Goal: Task Accomplishment & Management: Use online tool/utility

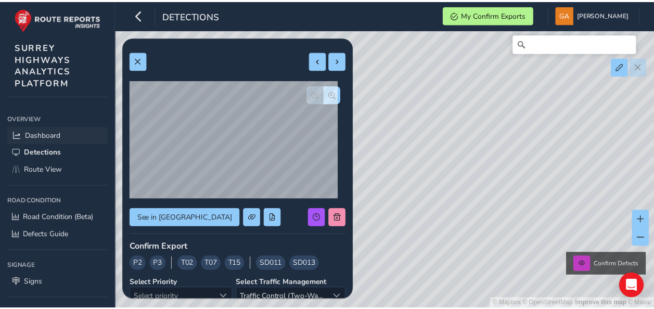
scroll to position [149, 0]
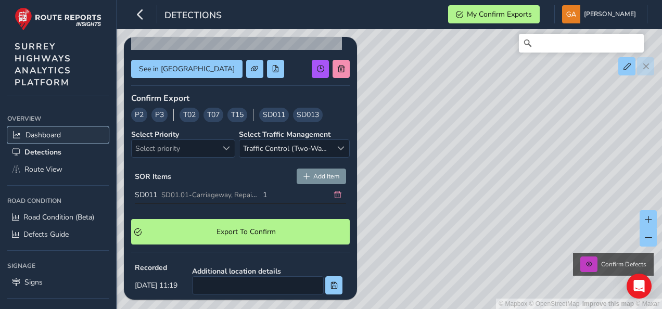
click at [42, 133] on span "Dashboard" at bounding box center [42, 135] width 35 height 10
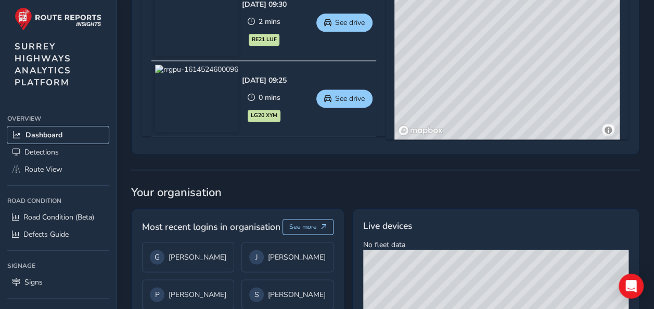
scroll to position [780, 0]
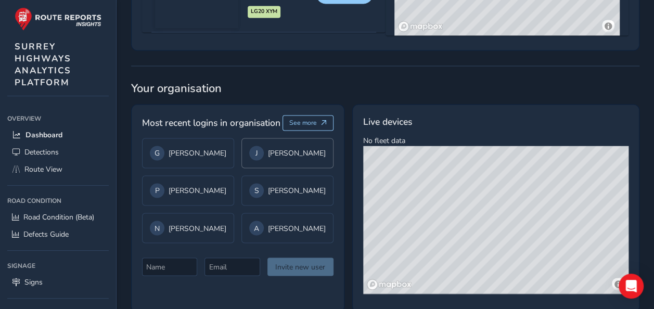
click at [271, 160] on div "J Jane" at bounding box center [287, 153] width 76 height 15
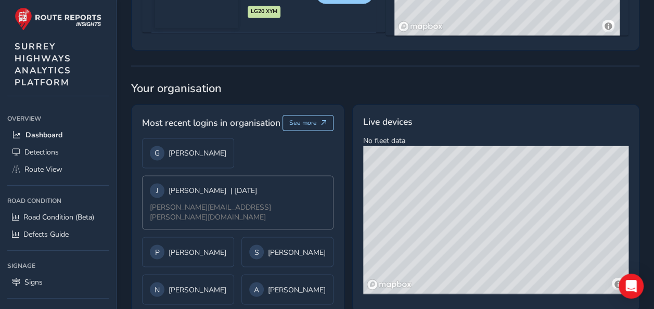
click at [271, 161] on div "G Gary J Jane | 1 days ago jane.young@surreycc.gov.uk P Paul Wilson S Sarah Sum…" at bounding box center [237, 221] width 191 height 166
click at [191, 160] on div "G Gary" at bounding box center [188, 153] width 76 height 15
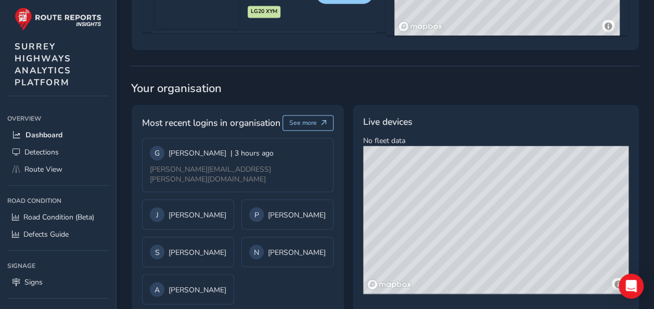
click at [248, 122] on span "Most recent logins in organisation" at bounding box center [211, 123] width 138 height 14
click at [291, 126] on span "See more" at bounding box center [303, 123] width 28 height 8
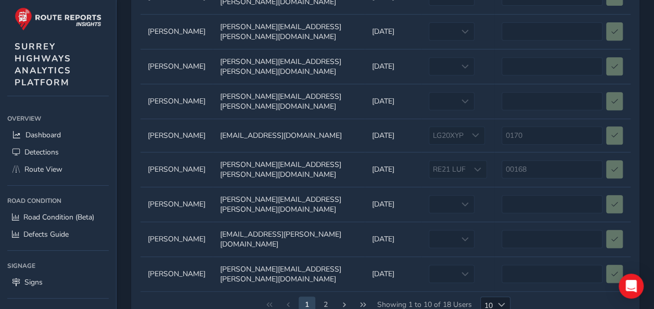
scroll to position [217, 0]
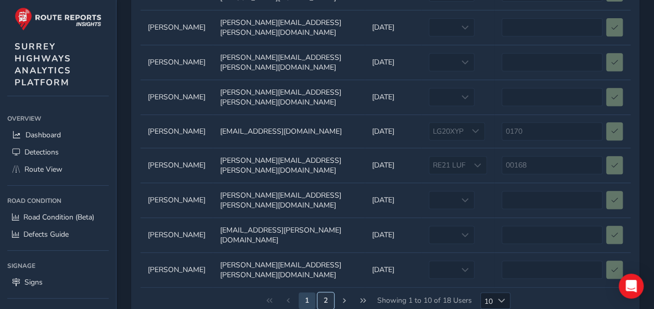
click at [323, 292] on button "2" at bounding box center [325, 300] width 17 height 17
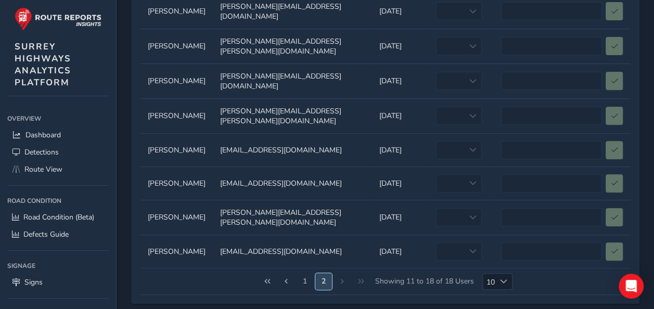
scroll to position [0, 0]
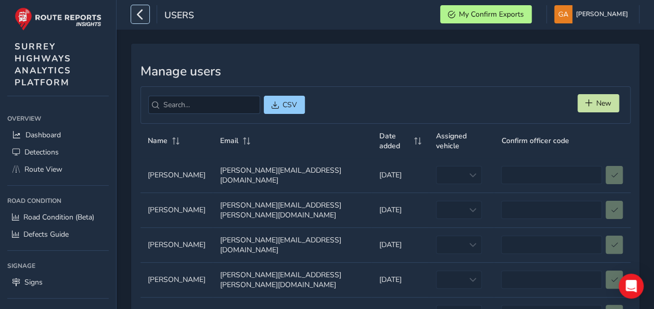
click at [137, 11] on icon "button" at bounding box center [140, 14] width 11 height 18
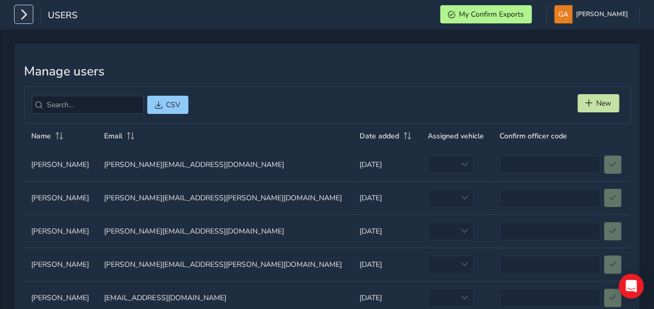
click at [23, 11] on icon "button" at bounding box center [23, 14] width 11 height 18
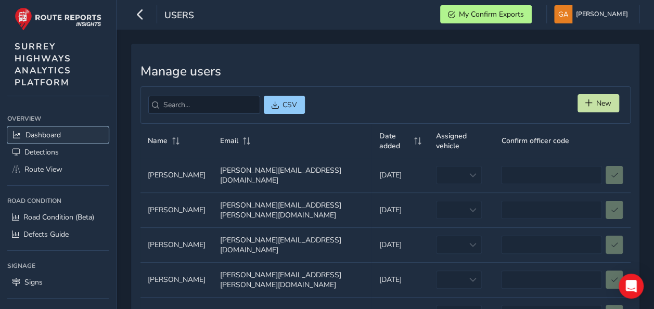
click at [40, 138] on link "Dashboard" at bounding box center [57, 134] width 101 height 17
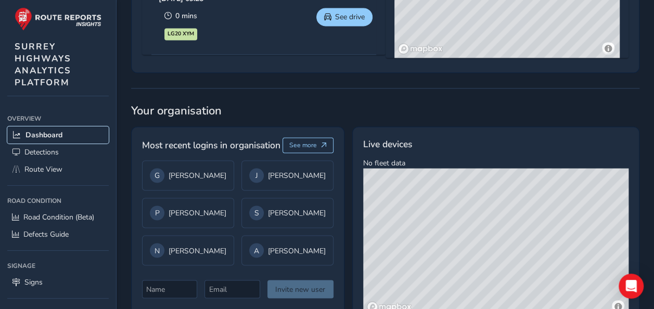
scroll to position [780, 0]
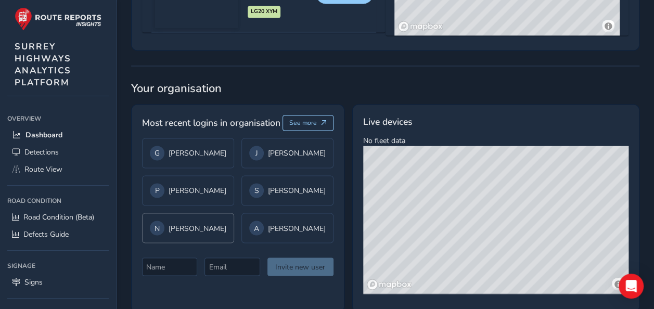
click at [182, 232] on div "N Neil Kenyon-smith" at bounding box center [188, 228] width 76 height 15
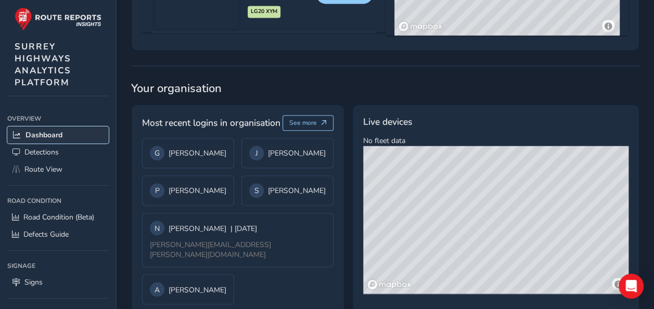
click at [55, 131] on span "Dashboard" at bounding box center [43, 135] width 37 height 10
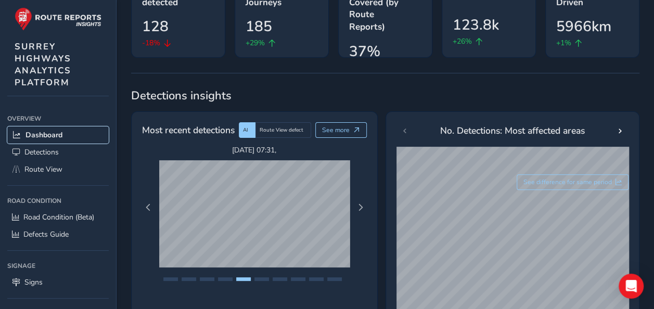
scroll to position [0, 0]
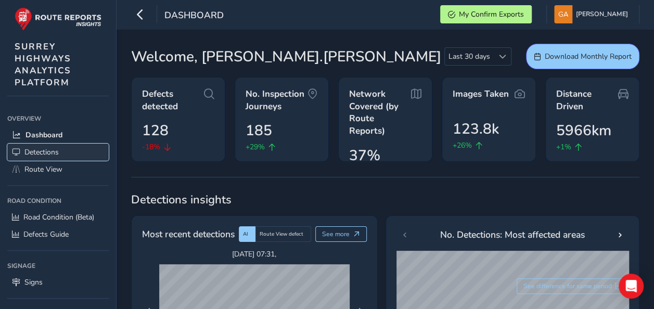
click at [44, 149] on span "Detections" at bounding box center [41, 152] width 34 height 10
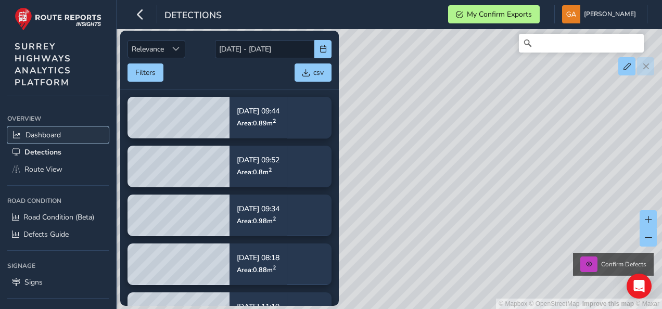
click at [51, 131] on span "Dashboard" at bounding box center [42, 135] width 35 height 10
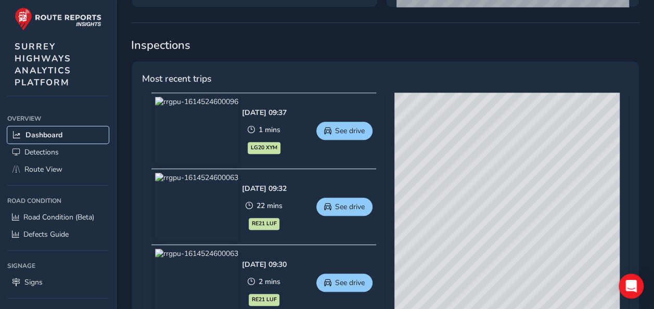
scroll to position [468, 0]
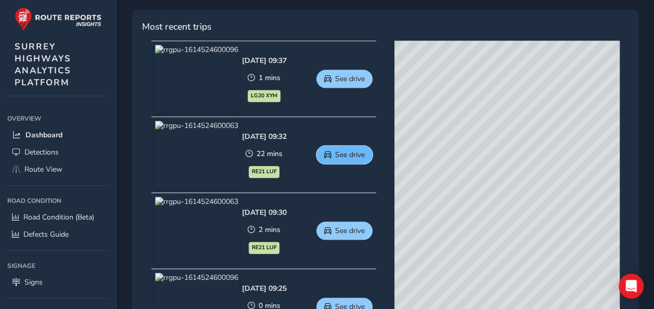
click at [359, 155] on span "See drive" at bounding box center [350, 155] width 30 height 10
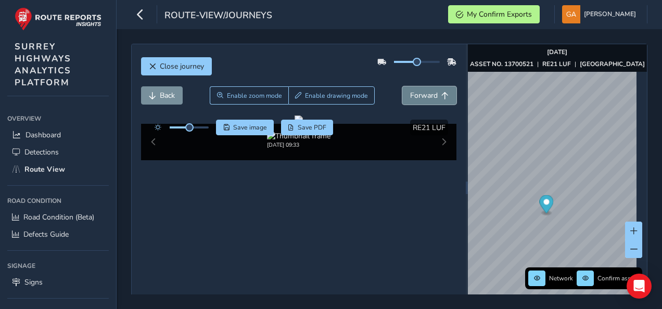
click at [421, 94] on span "Forward" at bounding box center [424, 95] width 28 height 10
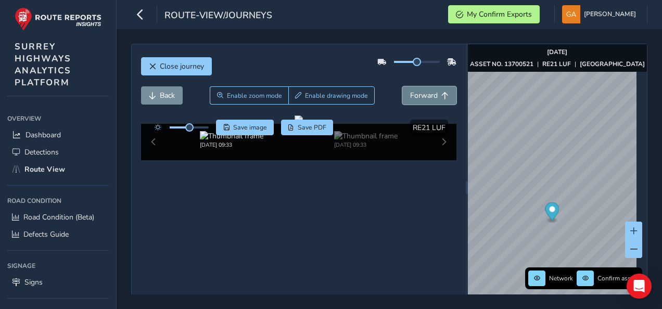
click at [421, 94] on span "Forward" at bounding box center [424, 95] width 28 height 10
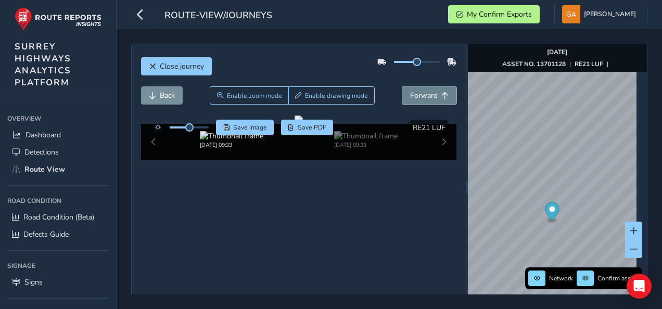
click at [421, 94] on span "Forward" at bounding box center [424, 95] width 28 height 10
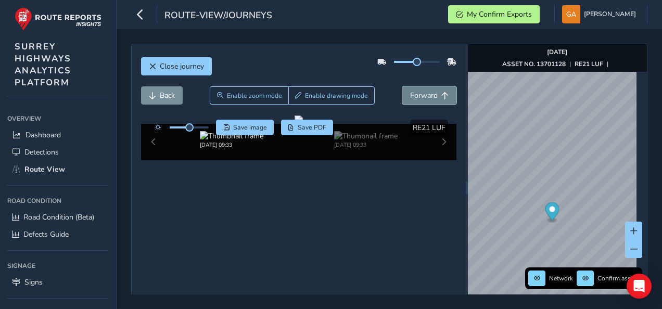
click at [421, 94] on span "Forward" at bounding box center [424, 95] width 28 height 10
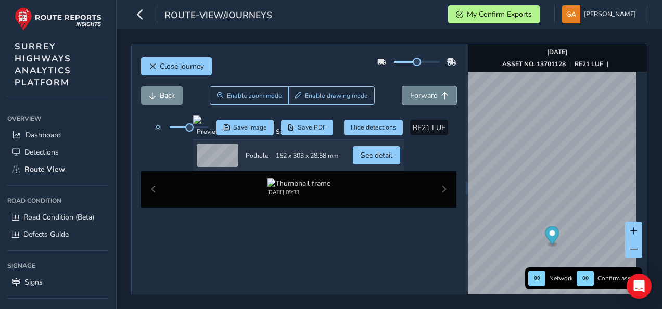
click at [421, 94] on span "Forward" at bounding box center [424, 95] width 28 height 10
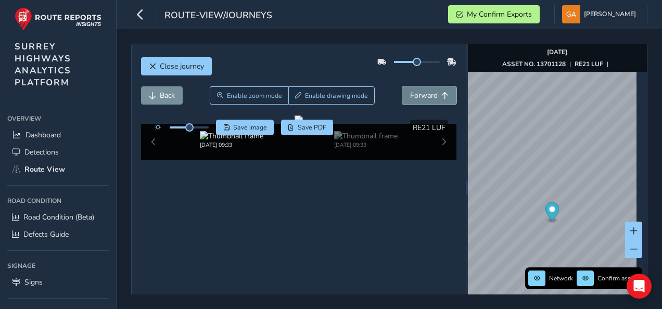
click at [421, 94] on span "Forward" at bounding box center [424, 95] width 28 height 10
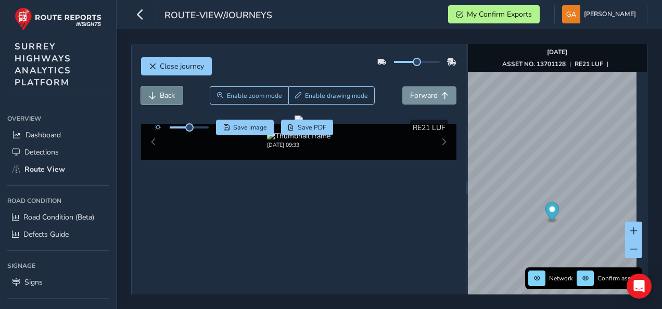
click at [172, 95] on span "Back" at bounding box center [167, 95] width 15 height 10
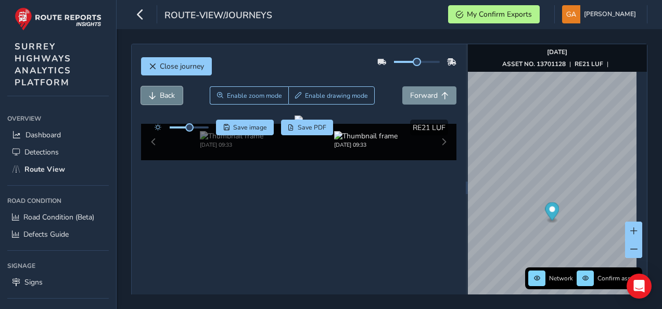
click at [172, 95] on span "Back" at bounding box center [167, 95] width 15 height 10
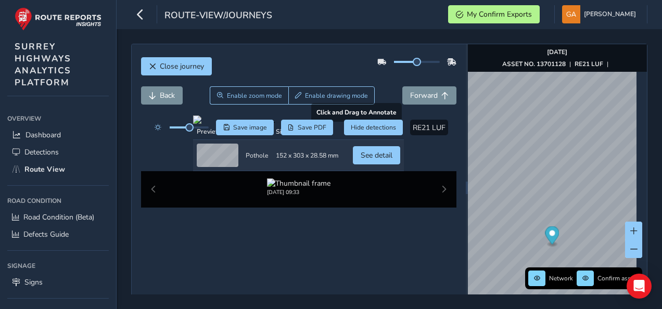
click at [254, 124] on div at bounding box center [298, 119] width 211 height 8
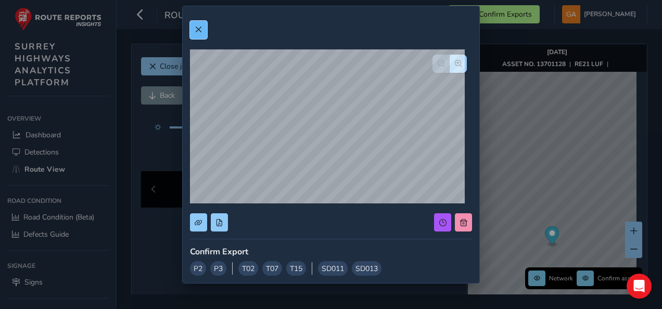
click at [199, 27] on span at bounding box center [198, 29] width 7 height 7
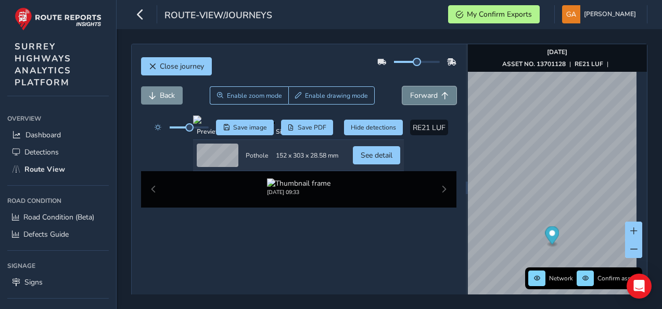
click at [418, 96] on span "Forward" at bounding box center [424, 95] width 28 height 10
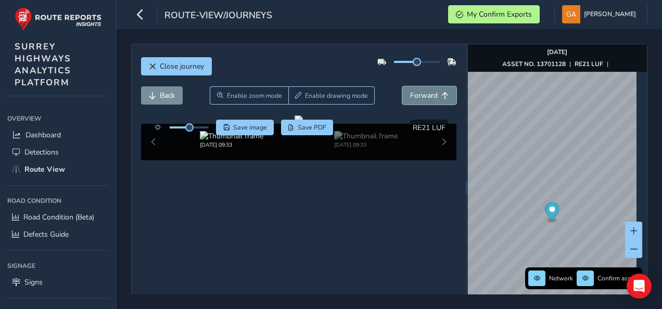
click at [418, 96] on span "Forward" at bounding box center [424, 95] width 28 height 10
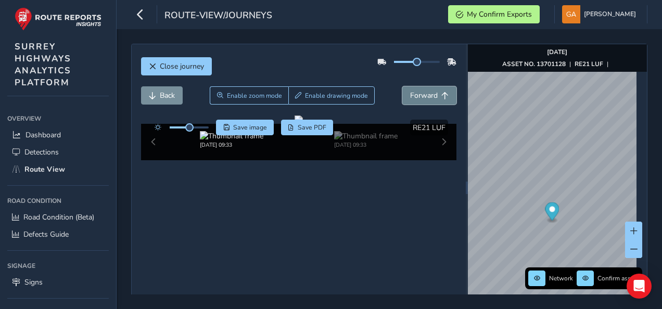
click at [418, 96] on span "Forward" at bounding box center [424, 95] width 28 height 10
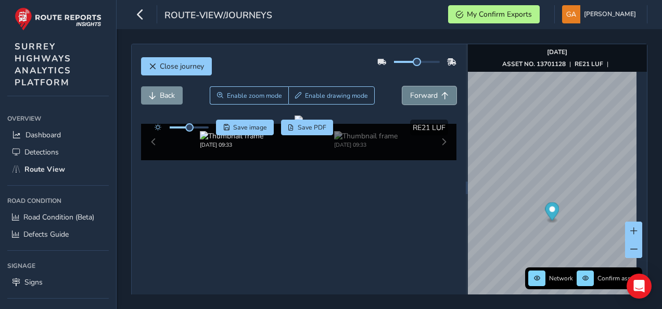
click at [418, 96] on span "Forward" at bounding box center [424, 95] width 28 height 10
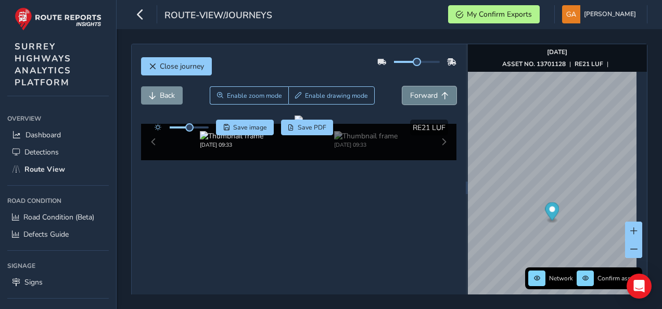
click at [418, 96] on span "Forward" at bounding box center [424, 95] width 28 height 10
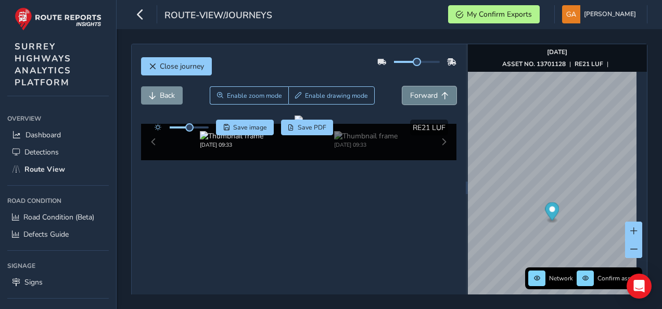
click at [418, 96] on span "Forward" at bounding box center [424, 95] width 28 height 10
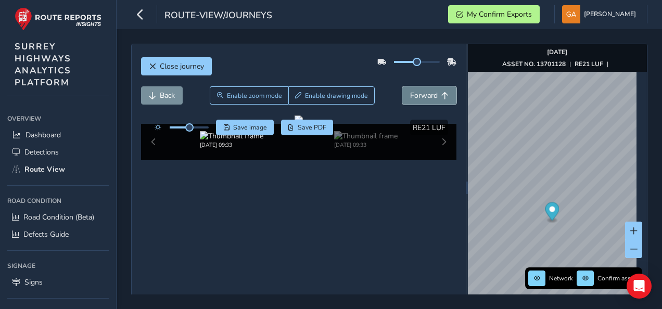
click at [418, 96] on span "Forward" at bounding box center [424, 95] width 28 height 10
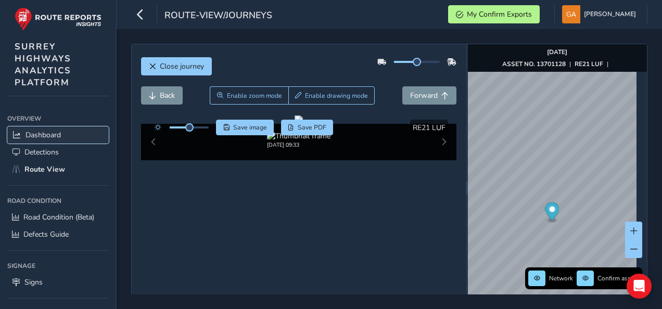
click at [39, 131] on span "Dashboard" at bounding box center [42, 135] width 35 height 10
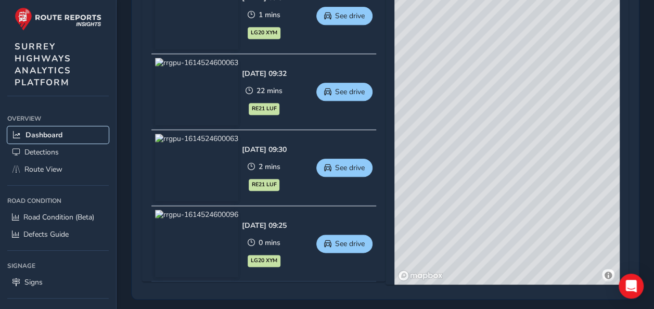
scroll to position [537, 0]
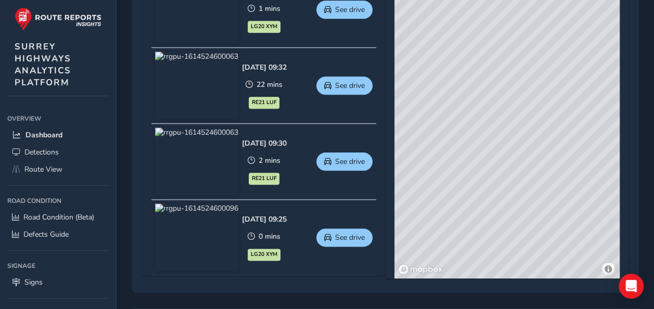
click at [238, 94] on img at bounding box center [196, 85] width 83 height 68
click at [354, 88] on span "See drive" at bounding box center [350, 86] width 30 height 10
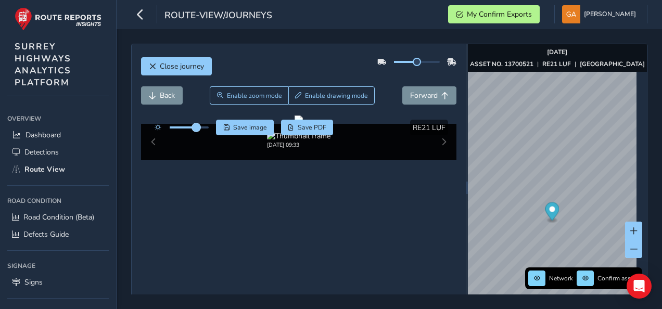
click at [196, 130] on span at bounding box center [196, 127] width 8 height 8
click at [410, 96] on span "Forward" at bounding box center [424, 95] width 28 height 10
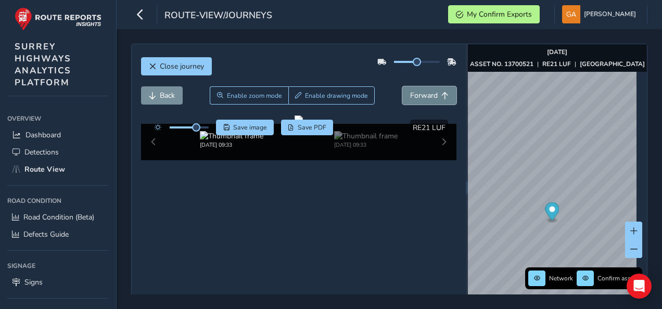
click at [410, 96] on span "Forward" at bounding box center [424, 95] width 28 height 10
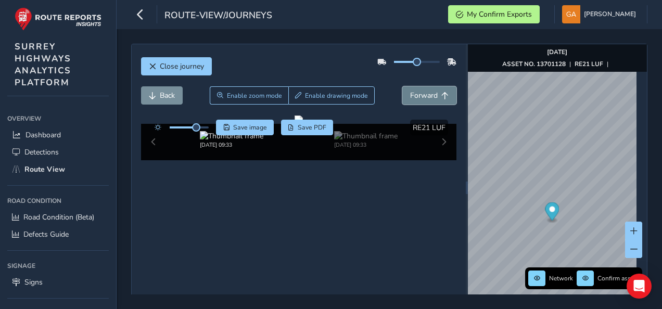
click at [410, 96] on span "Forward" at bounding box center [424, 95] width 28 height 10
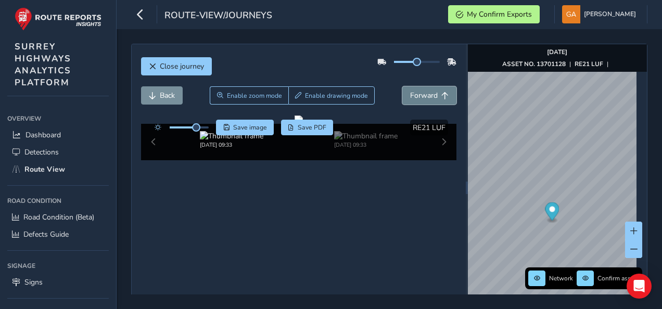
click at [410, 96] on span "Forward" at bounding box center [424, 95] width 28 height 10
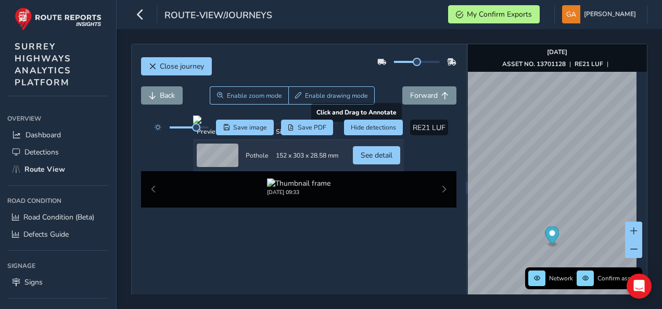
click at [257, 124] on div at bounding box center [298, 119] width 211 height 8
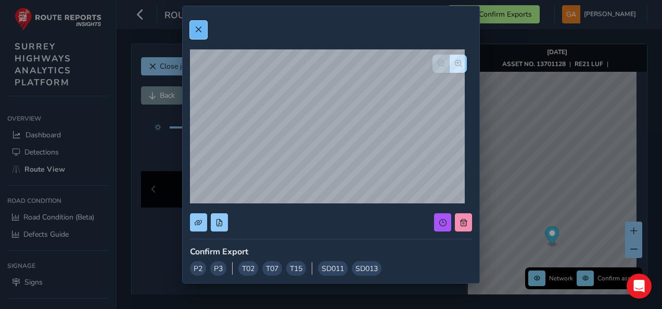
click at [198, 27] on span at bounding box center [198, 29] width 7 height 7
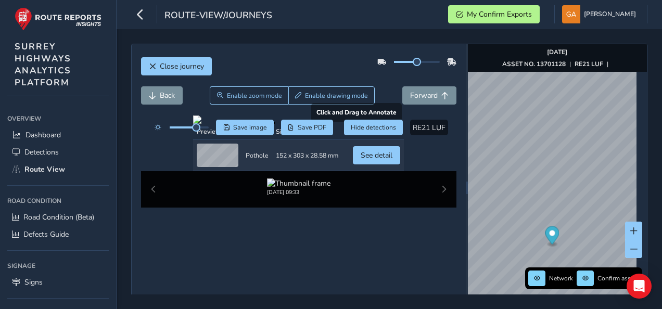
click at [308, 124] on div at bounding box center [298, 119] width 211 height 8
click at [431, 96] on span "Forward" at bounding box center [424, 95] width 28 height 10
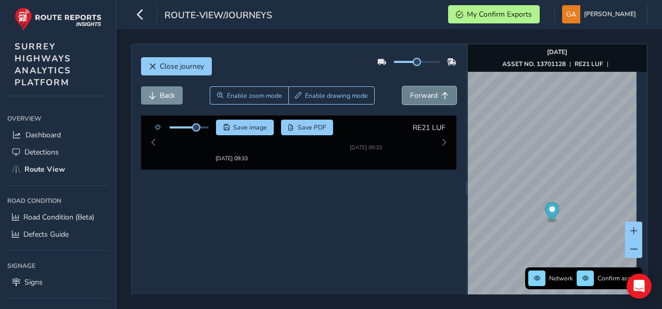
click at [431, 96] on span "Forward" at bounding box center [424, 95] width 28 height 10
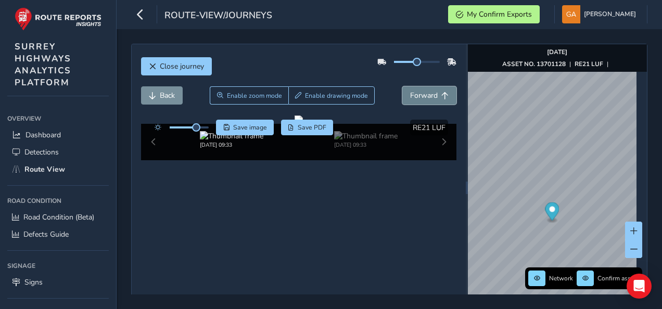
click at [431, 96] on span "Forward" at bounding box center [424, 95] width 28 height 10
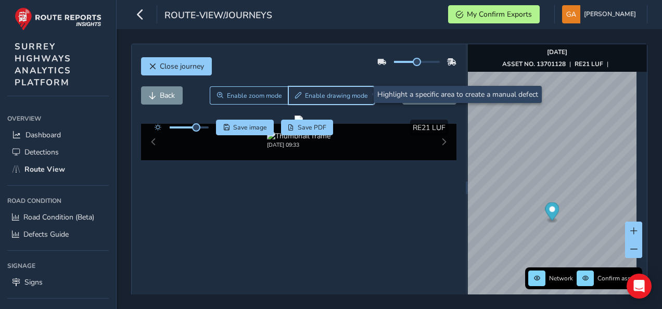
click at [355, 94] on span "Enable drawing mode" at bounding box center [336, 96] width 63 height 8
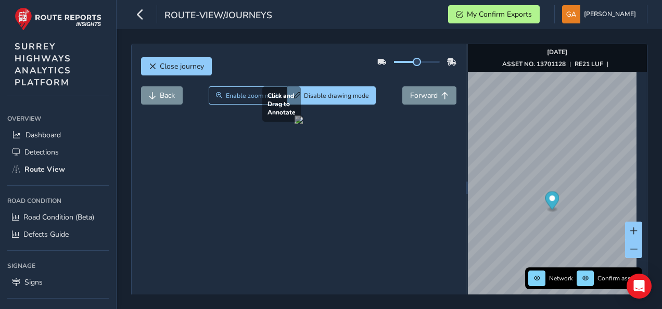
drag, startPoint x: 179, startPoint y: 142, endPoint x: 227, endPoint y: 180, distance: 61.5
click at [294, 124] on div at bounding box center [298, 119] width 8 height 8
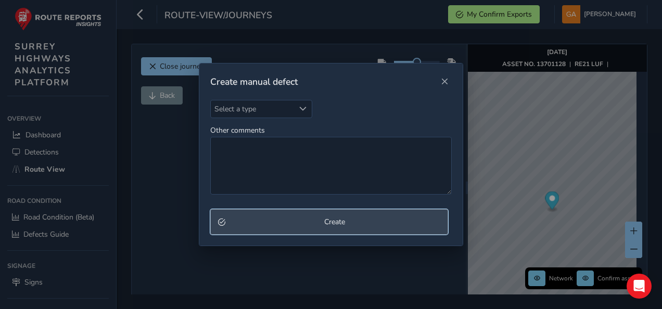
click at [321, 220] on span "Create" at bounding box center [335, 222] width 212 height 10
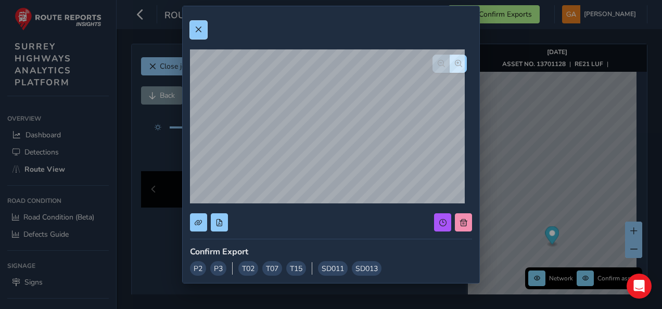
drag, startPoint x: 199, startPoint y: 27, endPoint x: 199, endPoint y: 33, distance: 6.2
click at [199, 32] on span at bounding box center [198, 29] width 7 height 7
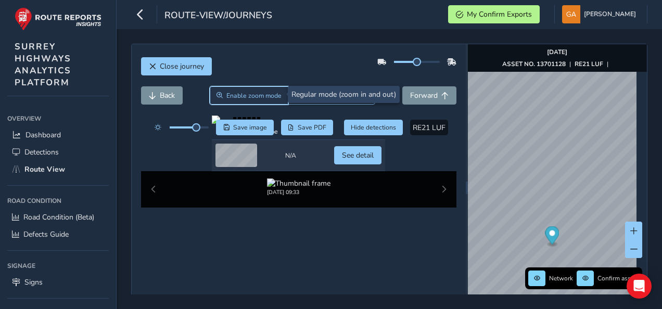
click at [256, 97] on span "Enable zoom mode" at bounding box center [253, 96] width 55 height 8
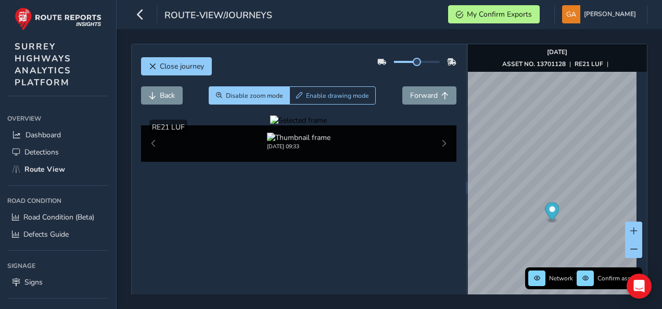
click at [270, 125] on div at bounding box center [298, 120] width 57 height 10
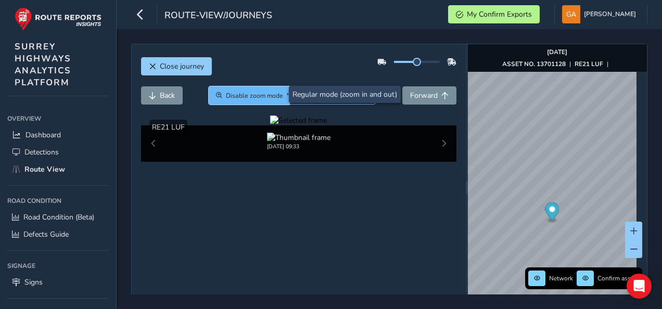
click at [250, 93] on span "Disable zoom mode" at bounding box center [254, 96] width 57 height 8
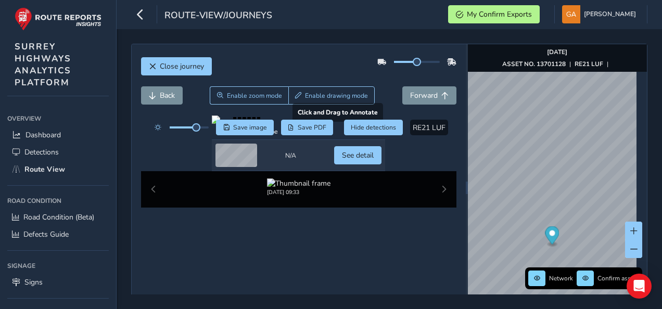
click at [334, 124] on div at bounding box center [298, 119] width 173 height 8
click at [433, 96] on button "Forward" at bounding box center [429, 95] width 54 height 18
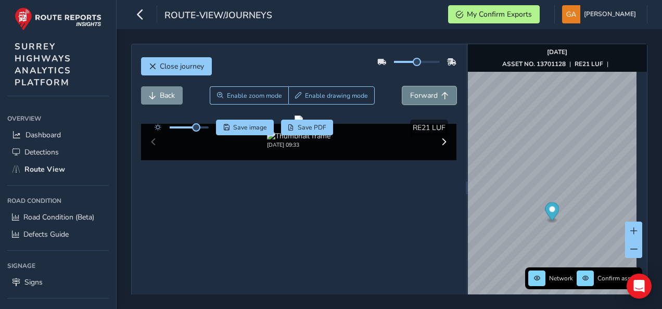
click at [433, 96] on button "Forward" at bounding box center [429, 95] width 54 height 18
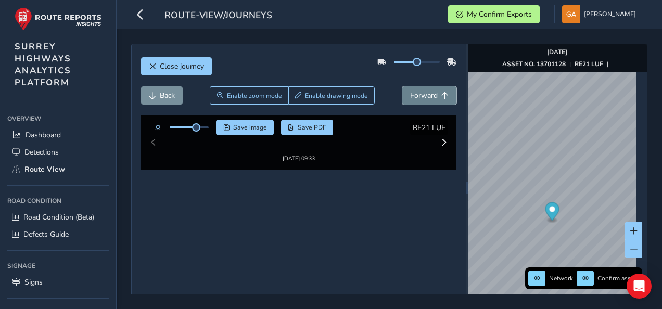
click at [433, 96] on button "Forward" at bounding box center [429, 95] width 54 height 18
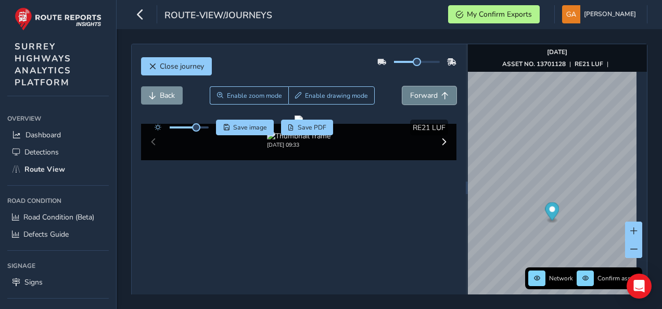
click at [433, 96] on button "Forward" at bounding box center [429, 95] width 54 height 18
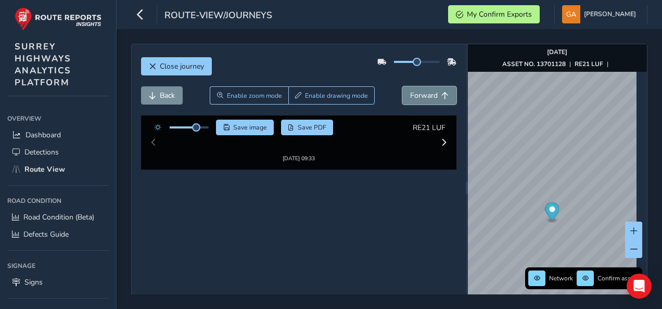
click at [433, 96] on button "Forward" at bounding box center [429, 95] width 54 height 18
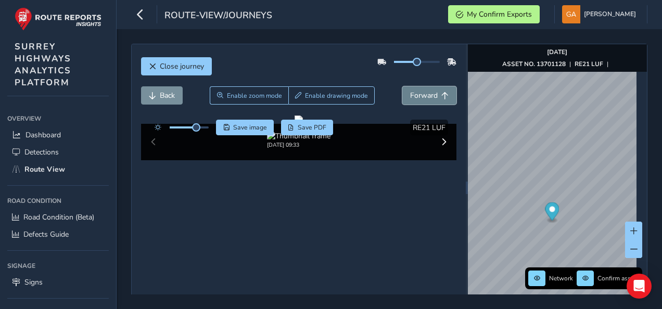
click at [433, 96] on button "Forward" at bounding box center [429, 95] width 54 height 18
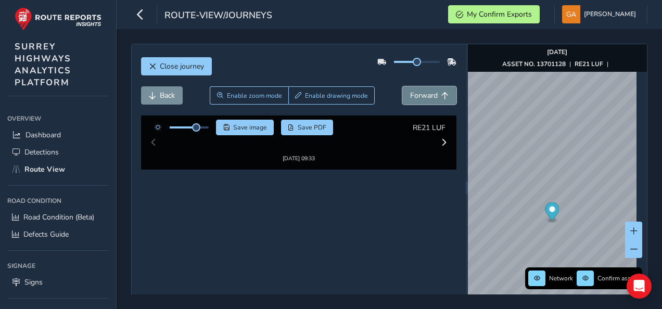
click at [433, 96] on button "Forward" at bounding box center [429, 95] width 54 height 18
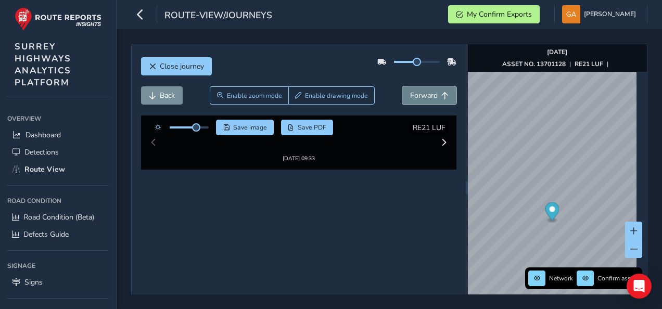
click at [433, 96] on button "Forward" at bounding box center [429, 95] width 54 height 18
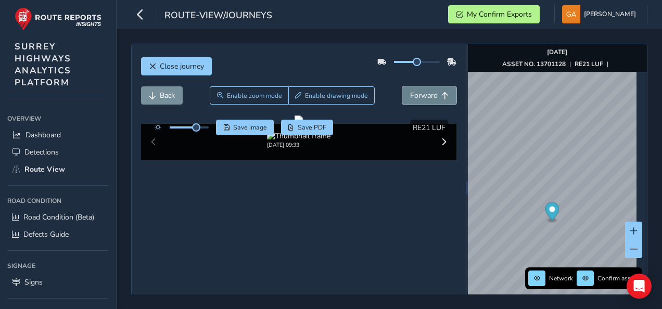
click at [434, 96] on button "Forward" at bounding box center [429, 95] width 54 height 18
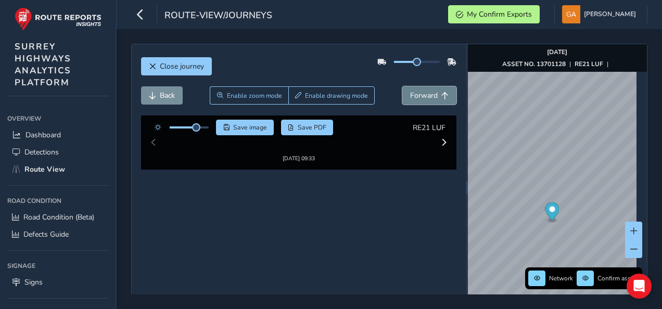
click at [434, 96] on button "Forward" at bounding box center [429, 95] width 54 height 18
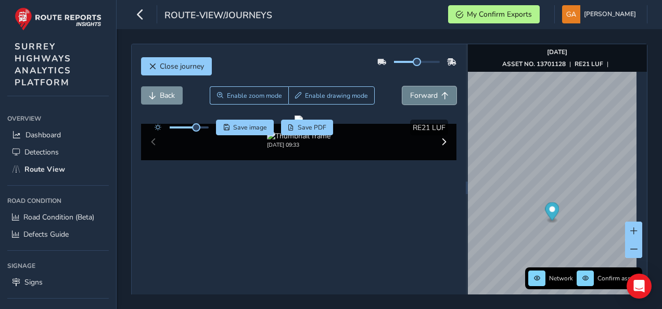
click at [434, 96] on button "Forward" at bounding box center [429, 95] width 54 height 18
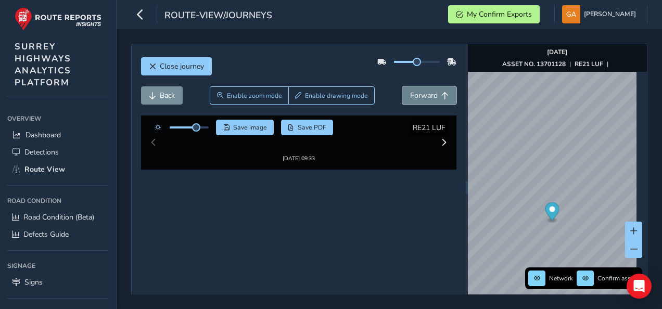
click at [434, 96] on button "Forward" at bounding box center [429, 95] width 54 height 18
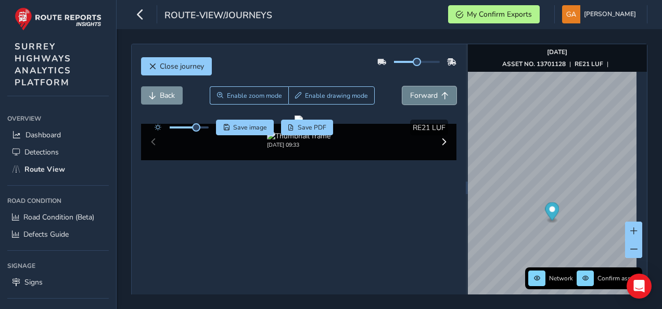
click at [434, 96] on button "Forward" at bounding box center [429, 95] width 54 height 18
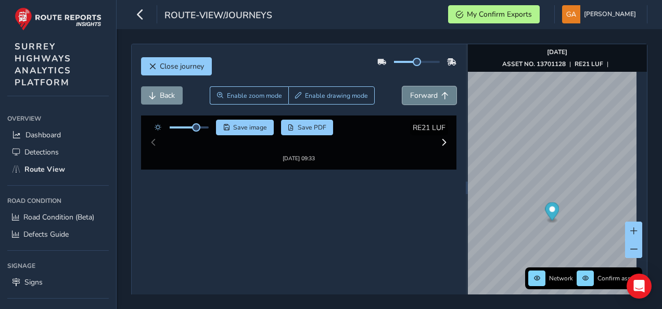
click at [434, 96] on button "Forward" at bounding box center [429, 95] width 54 height 18
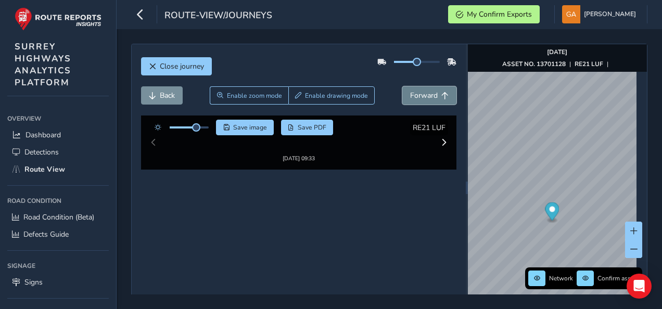
click at [434, 96] on button "Forward" at bounding box center [429, 95] width 54 height 18
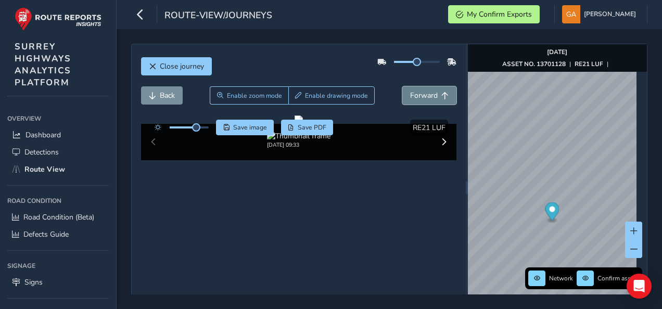
click at [434, 96] on button "Forward" at bounding box center [429, 95] width 54 height 18
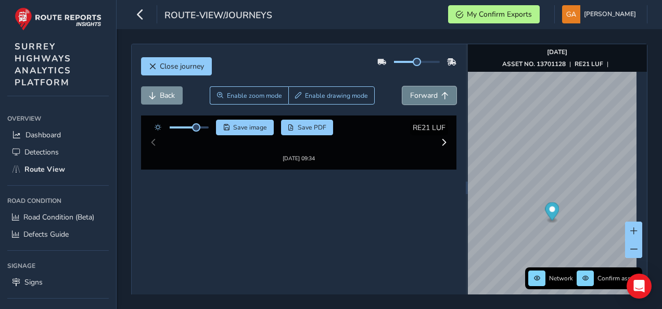
click at [434, 96] on button "Forward" at bounding box center [429, 95] width 54 height 18
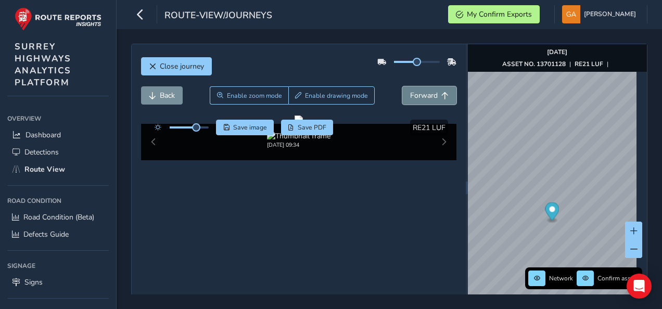
click at [434, 96] on button "Forward" at bounding box center [429, 95] width 54 height 18
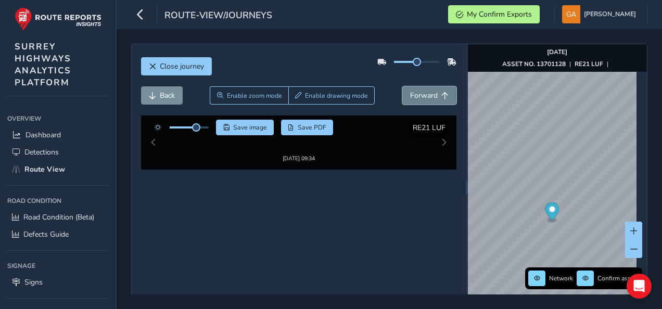
click at [434, 96] on button "Forward" at bounding box center [429, 95] width 54 height 18
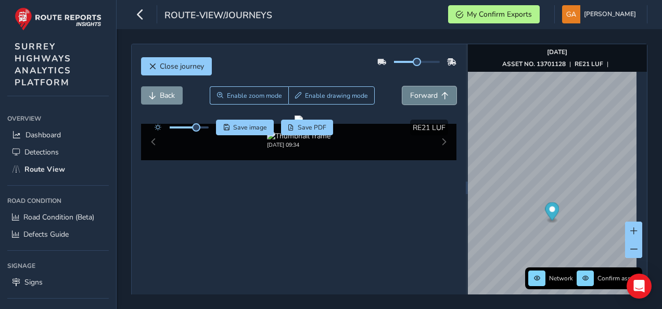
click at [434, 96] on button "Forward" at bounding box center [429, 95] width 54 height 18
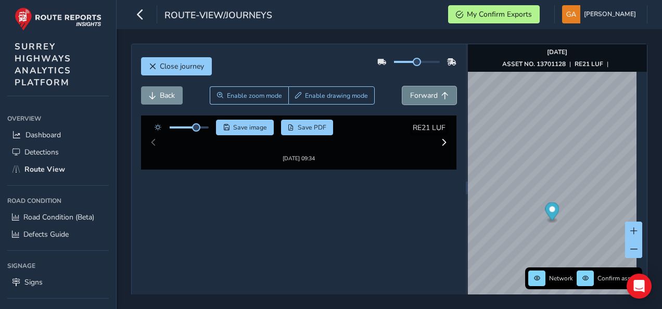
click at [434, 96] on button "Forward" at bounding box center [429, 95] width 54 height 18
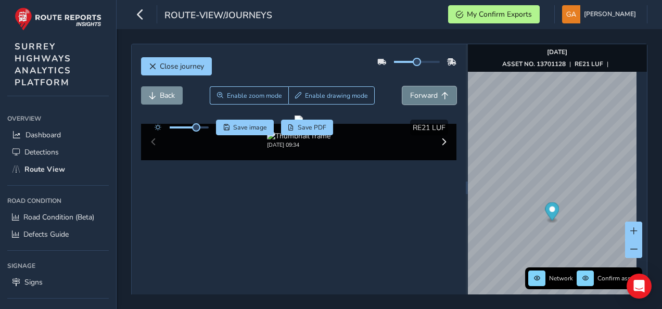
click at [434, 96] on button "Forward" at bounding box center [429, 95] width 54 height 18
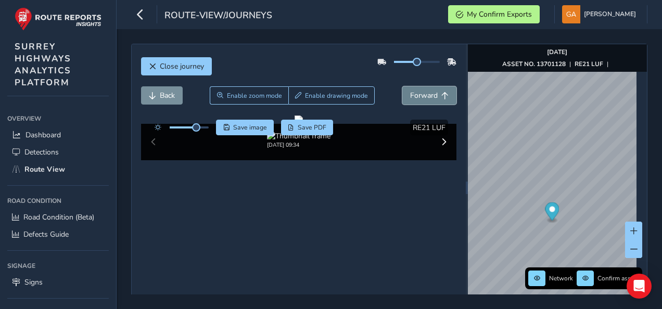
click at [434, 96] on button "Forward" at bounding box center [429, 95] width 54 height 18
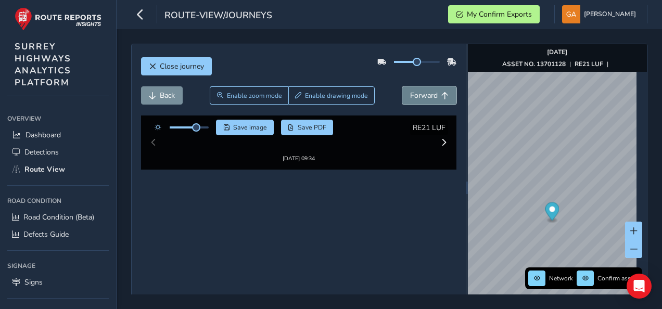
click at [434, 96] on button "Forward" at bounding box center [429, 95] width 54 height 18
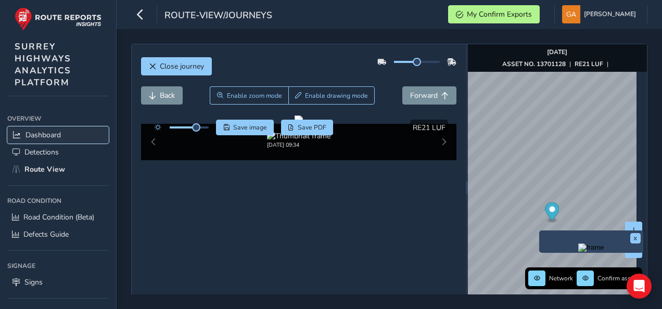
click at [56, 133] on span "Dashboard" at bounding box center [42, 135] width 35 height 10
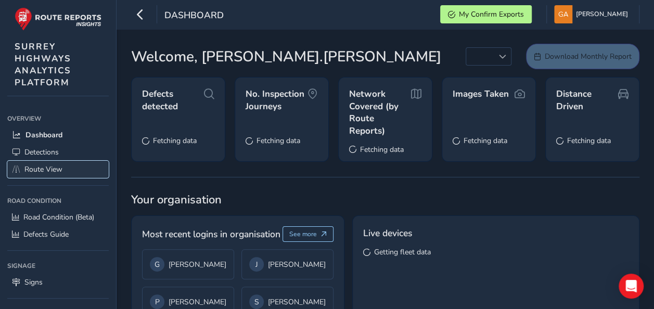
click at [54, 169] on span "Route View" at bounding box center [43, 169] width 38 height 10
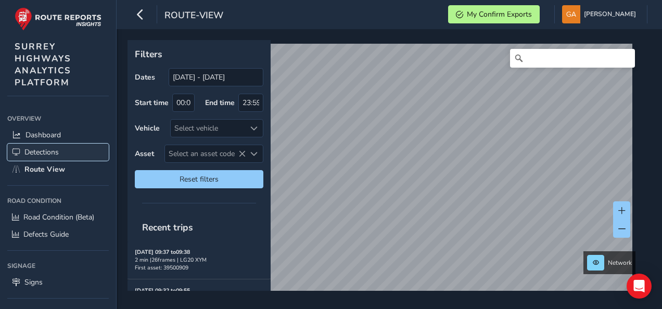
click at [47, 151] on span "Detections" at bounding box center [41, 152] width 34 height 10
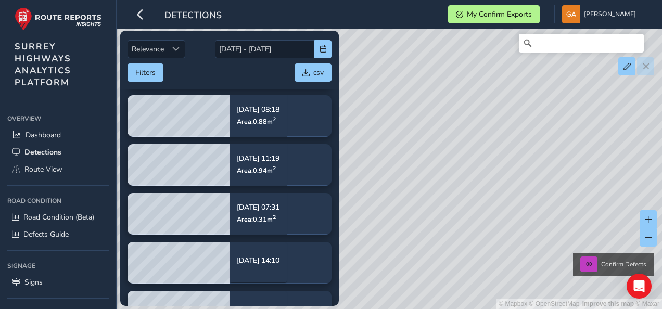
scroll to position [178, 0]
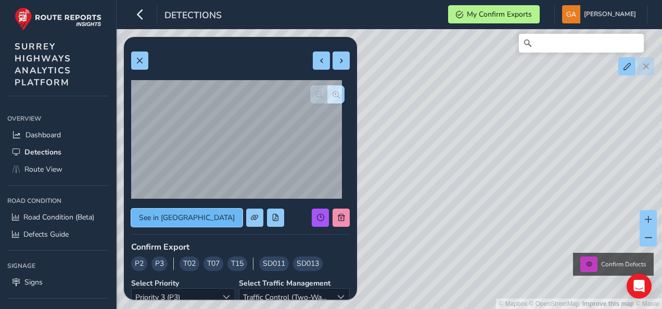
click at [181, 216] on span "See in Route View" at bounding box center [187, 218] width 96 height 10
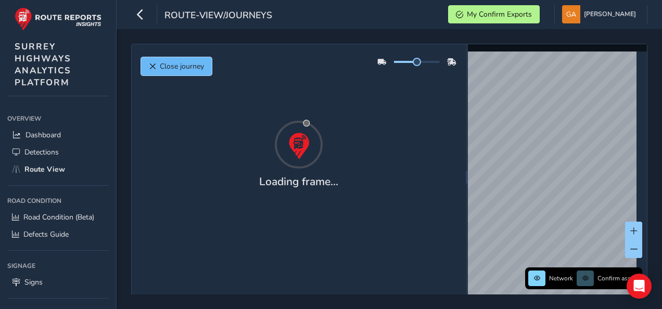
click at [154, 63] on span "Close journey" at bounding box center [152, 66] width 7 height 7
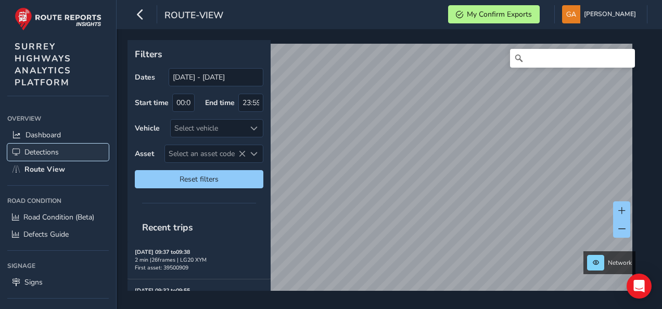
click at [38, 152] on span "Detections" at bounding box center [41, 152] width 34 height 10
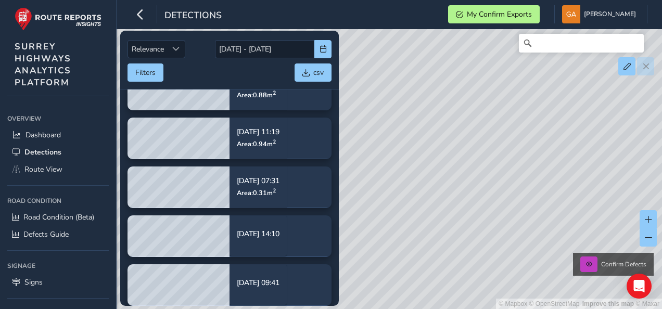
scroll to position [205, 0]
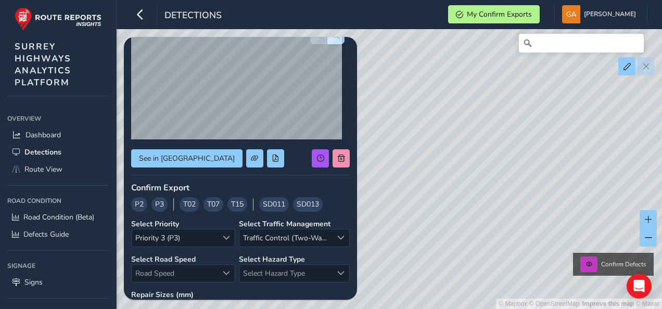
scroll to position [68, 0]
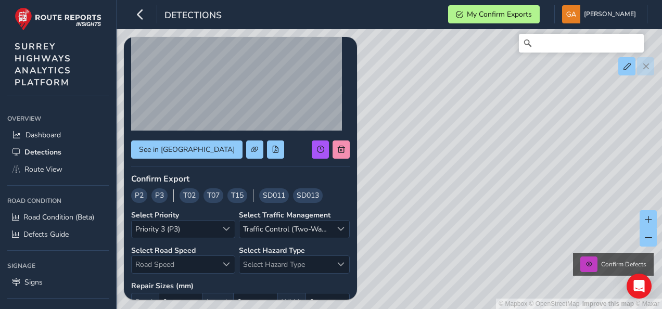
click at [609, 269] on div "Confirm Defects" at bounding box center [613, 264] width 66 height 16
click at [593, 265] on button at bounding box center [588, 264] width 17 height 16
drag, startPoint x: 435, startPoint y: 190, endPoint x: 401, endPoint y: 164, distance: 42.3
click at [401, 164] on div "© Mapbox © OpenStreetMap Improve this map © Maxar Confirm Defects" at bounding box center [331, 154] width 662 height 309
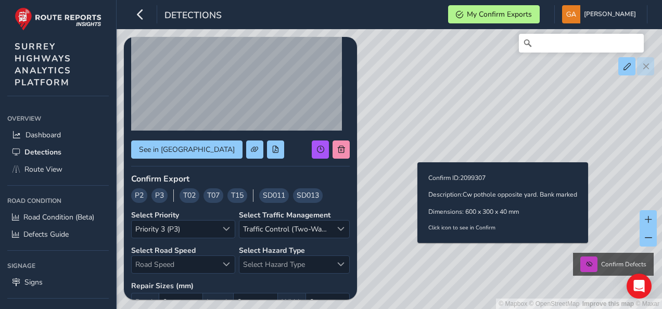
click at [434, 146] on div "© Mapbox © OpenStreetMap Improve this map © Maxar Confirm Defects Confirm ID: 2…" at bounding box center [331, 154] width 662 height 309
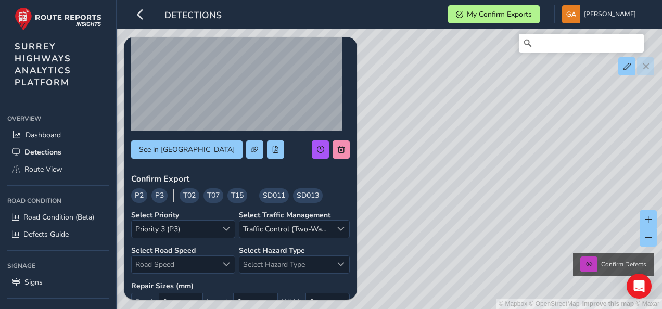
drag, startPoint x: 468, startPoint y: 165, endPoint x: 422, endPoint y: 186, distance: 49.8
click at [422, 186] on div "© Mapbox © OpenStreetMap Improve this map © Maxar Confirm Defects" at bounding box center [331, 154] width 662 height 309
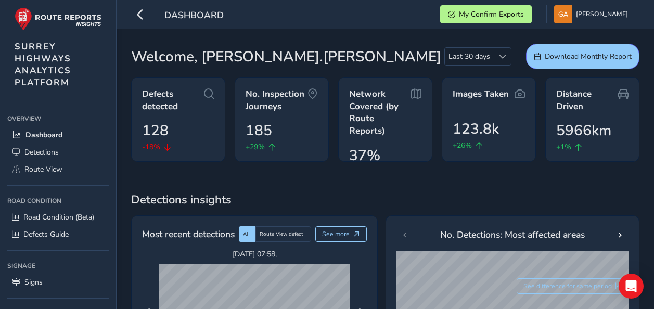
scroll to position [468, 0]
